Goal: Browse casually: Explore the website without a specific task or goal

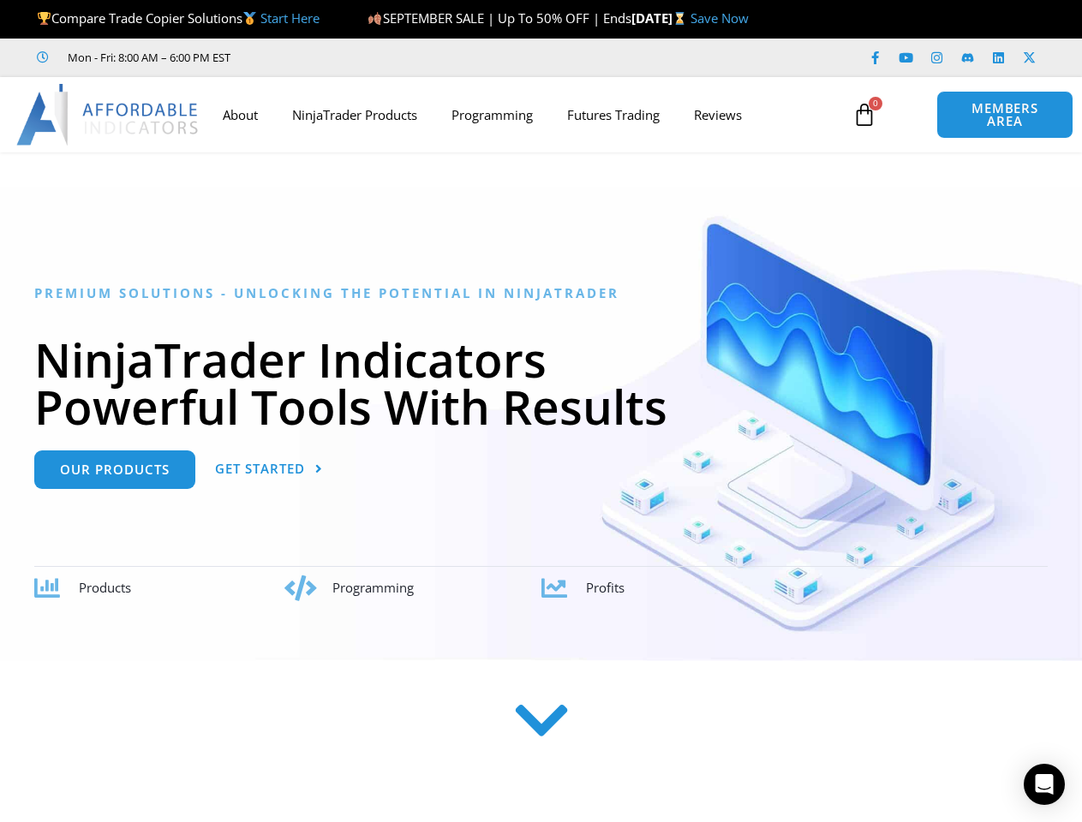
click at [540, 411] on h1 "NinjaTrader Indicators Powerful Tools With Results" at bounding box center [540, 383] width 1013 height 94
click at [864, 115] on icon at bounding box center [864, 115] width 24 height 24
